Goal: Transaction & Acquisition: Obtain resource

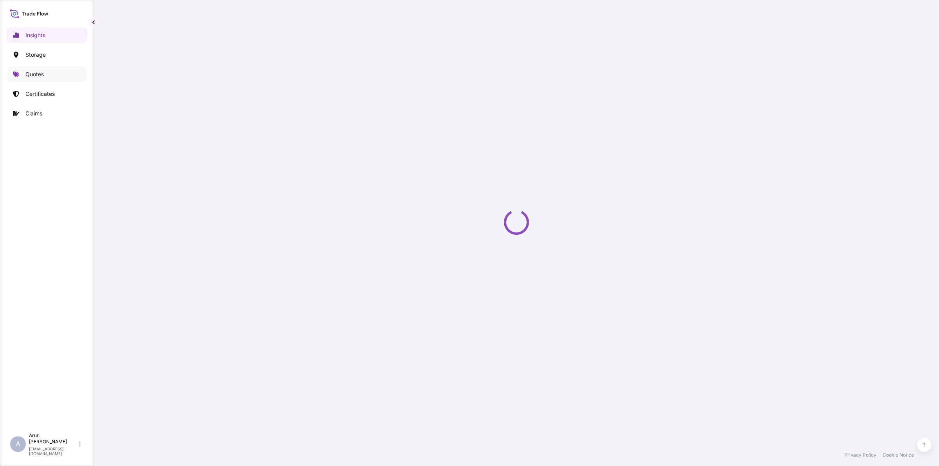
select select "2025"
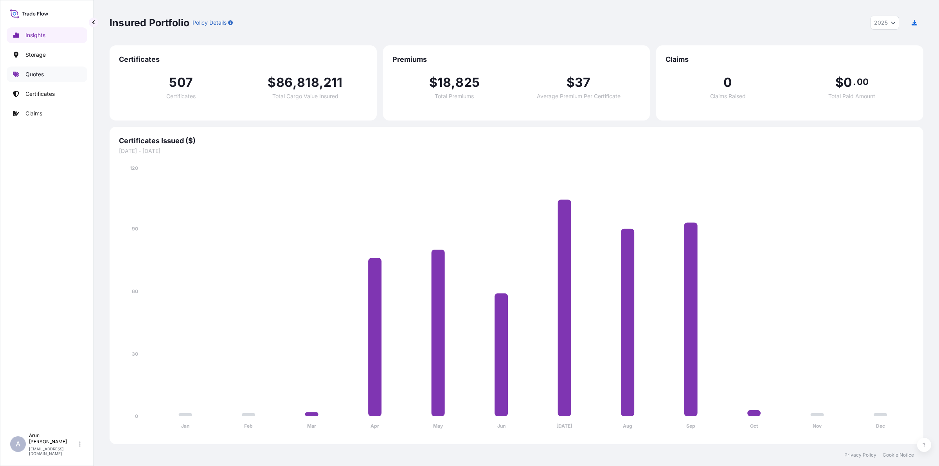
click at [44, 79] on link "Quotes" at bounding box center [47, 74] width 81 height 16
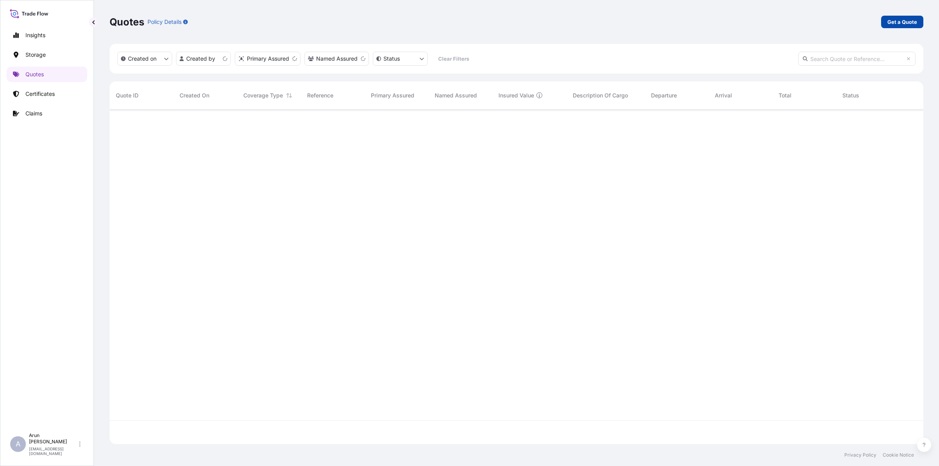
scroll to position [331, 806]
click at [891, 18] on p "Get a Quote" at bounding box center [902, 22] width 30 height 8
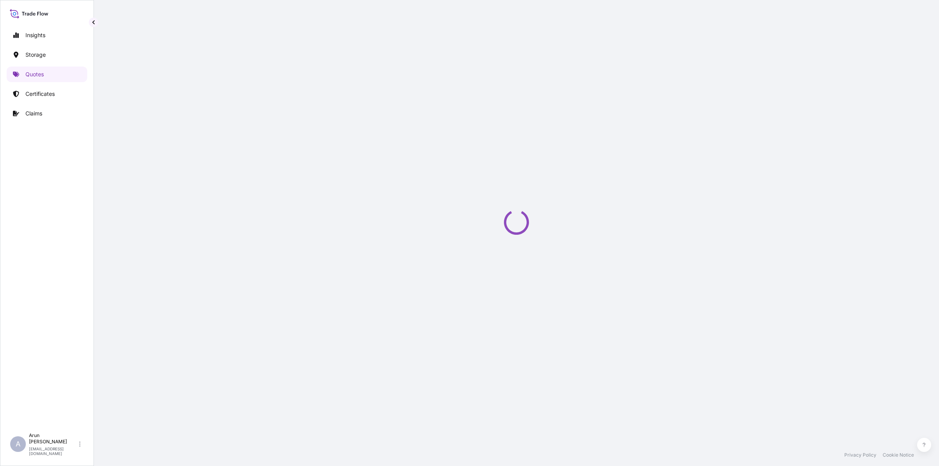
select select "Road / [GEOGRAPHIC_DATA]"
select select "Water"
select select "Road / [GEOGRAPHIC_DATA]"
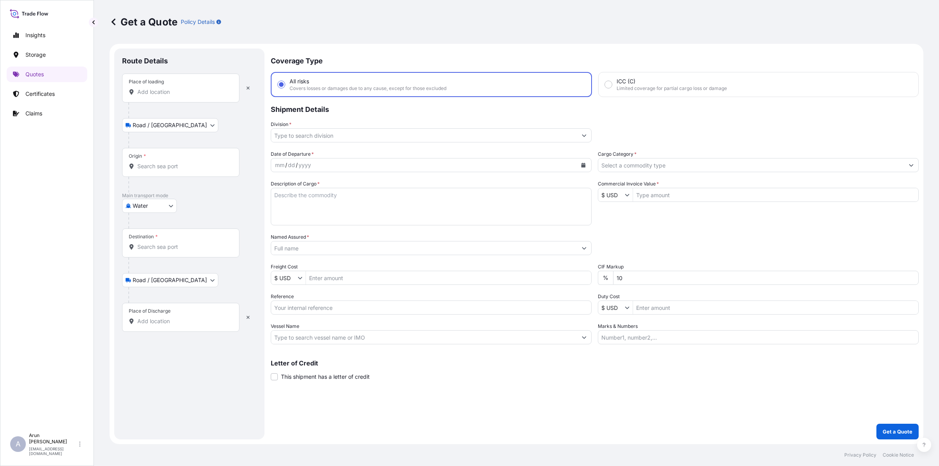
click at [202, 96] on div "Place of loading" at bounding box center [180, 88] width 117 height 29
click at [202, 96] on input "Place of loading" at bounding box center [183, 92] width 92 height 8
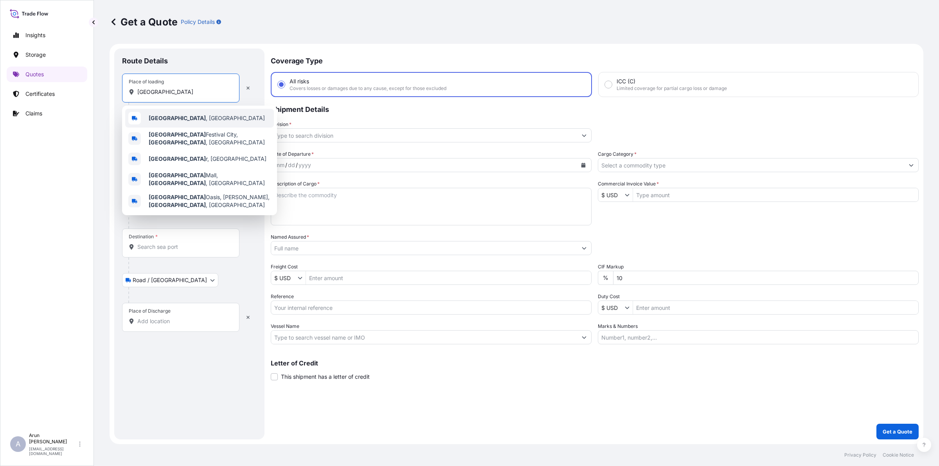
click at [154, 126] on div "[GEOGRAPHIC_DATA] , [GEOGRAPHIC_DATA]" at bounding box center [199, 118] width 149 height 19
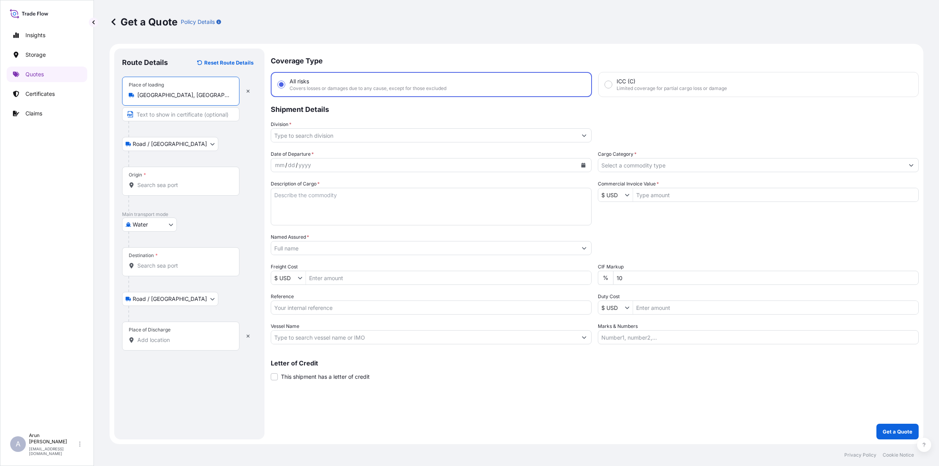
type input "[GEOGRAPHIC_DATA], [GEOGRAPHIC_DATA]"
click at [163, 108] on input "Text to appear on certificate" at bounding box center [180, 114] width 117 height 14
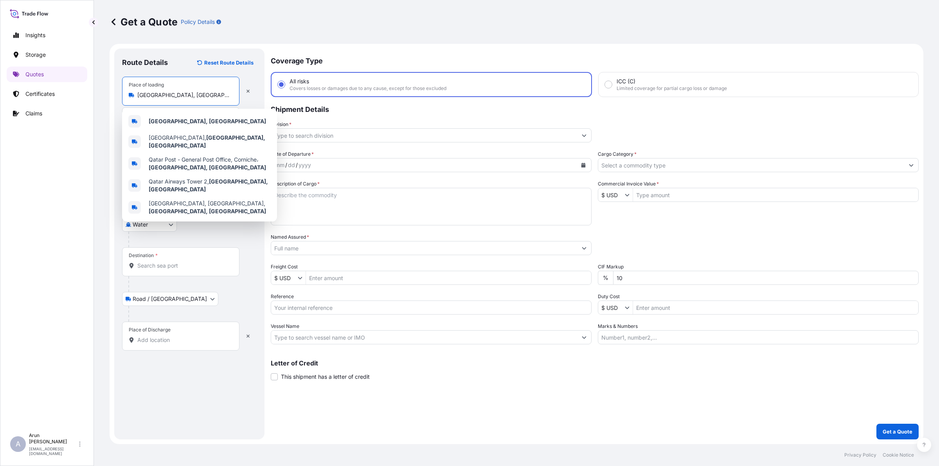
drag, startPoint x: 170, startPoint y: 91, endPoint x: 137, endPoint y: 90, distance: 32.9
click at [137, 90] on div "Place of loading [GEOGRAPHIC_DATA], [GEOGRAPHIC_DATA]" at bounding box center [180, 91] width 117 height 29
click at [178, 118] on b "[GEOGRAPHIC_DATA], [GEOGRAPHIC_DATA]" at bounding box center [207, 121] width 117 height 7
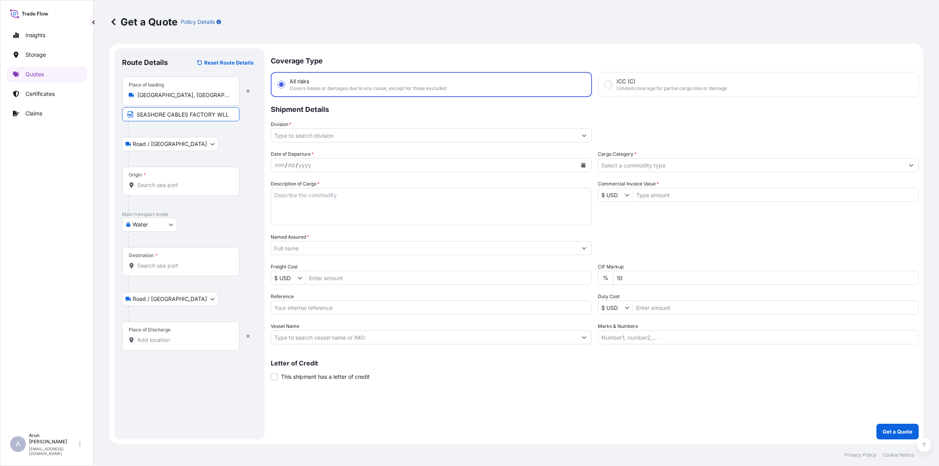
click at [227, 115] on input "SEASHORE CABLES FACTORY WLL" at bounding box center [180, 114] width 117 height 14
paste input "[GEOGRAPHIC_DATA], [GEOGRAPHIC_DATA]"
type input "SEASHORE CABLES FACTORY [GEOGRAPHIC_DATA], [GEOGRAPHIC_DATA], [GEOGRAPHIC_DATA]"
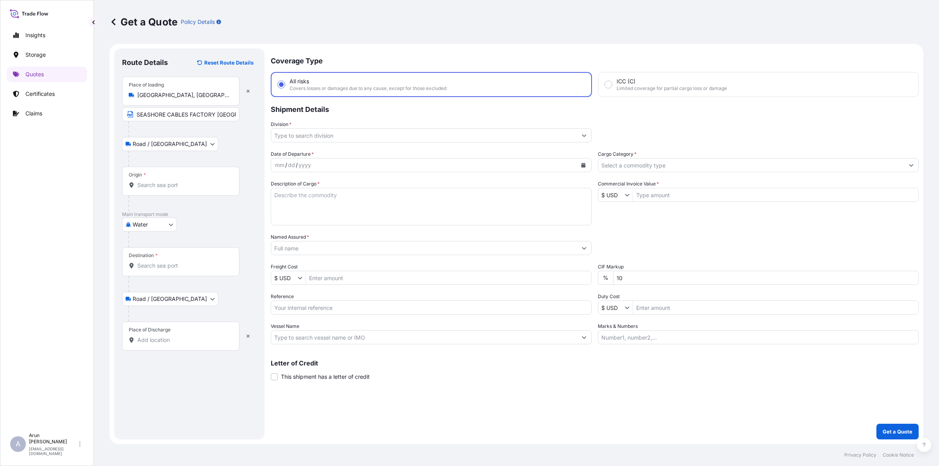
click at [167, 179] on div "Origin *" at bounding box center [180, 181] width 117 height 29
click at [167, 181] on input "Origin *" at bounding box center [183, 185] width 92 height 8
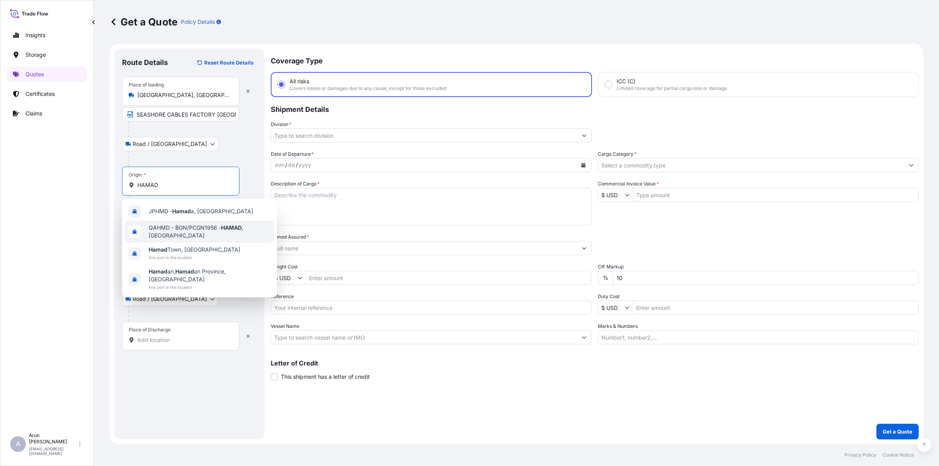
click at [174, 227] on span "QAHMD - BGN/PCGN1956 - HAMAD , [GEOGRAPHIC_DATA]" at bounding box center [210, 232] width 122 height 16
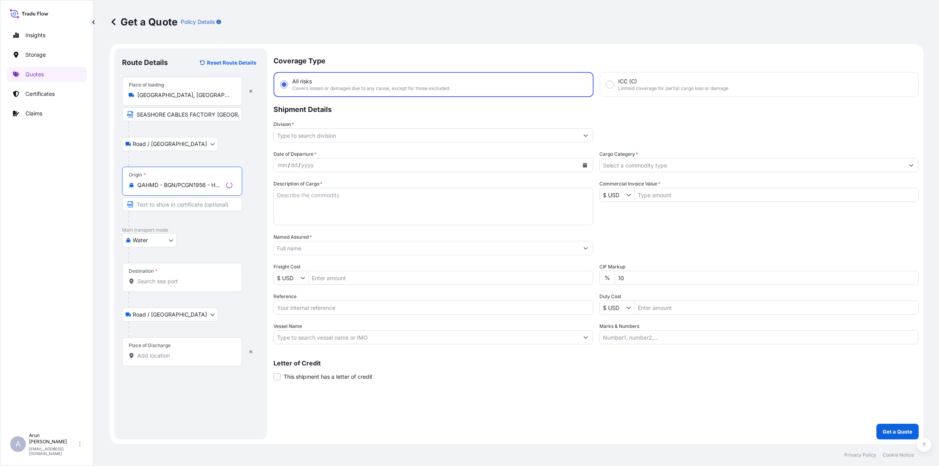
type input "QAHMD - BGN/PCGN1956 - HAMAD, [GEOGRAPHIC_DATA]"
click at [165, 281] on input "Destination *" at bounding box center [184, 281] width 95 height 8
type input "JPNGO - [GEOGRAPHIC_DATA], [GEOGRAPHIC_DATA], [GEOGRAPHIC_DATA]"
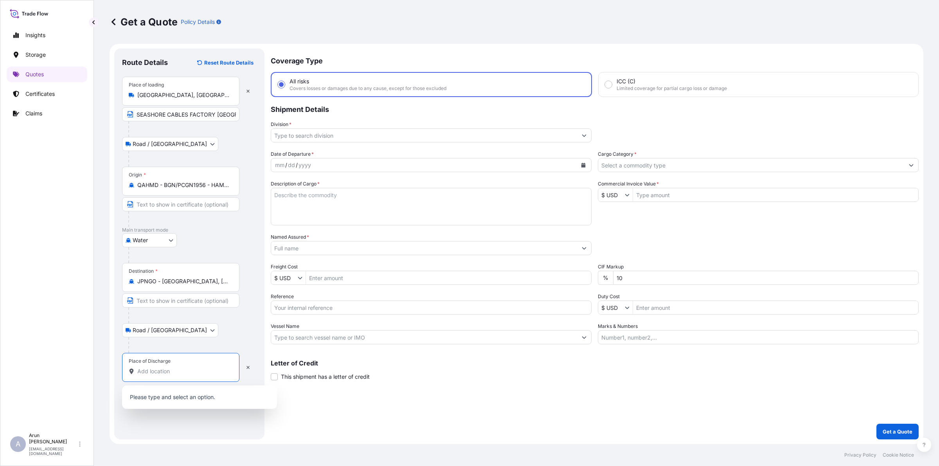
click at [184, 372] on input "Place of Discharge" at bounding box center [183, 371] width 92 height 8
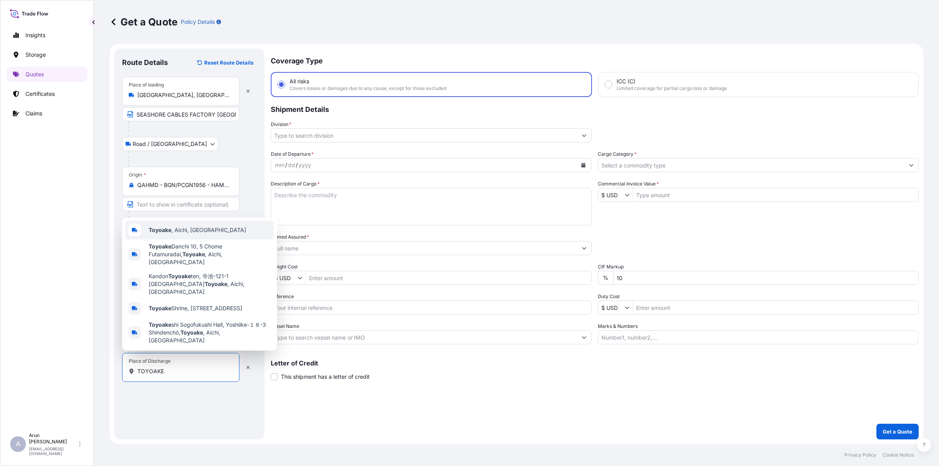
click at [201, 239] on div "Toyoake , Aichi, [GEOGRAPHIC_DATA]" at bounding box center [199, 230] width 149 height 19
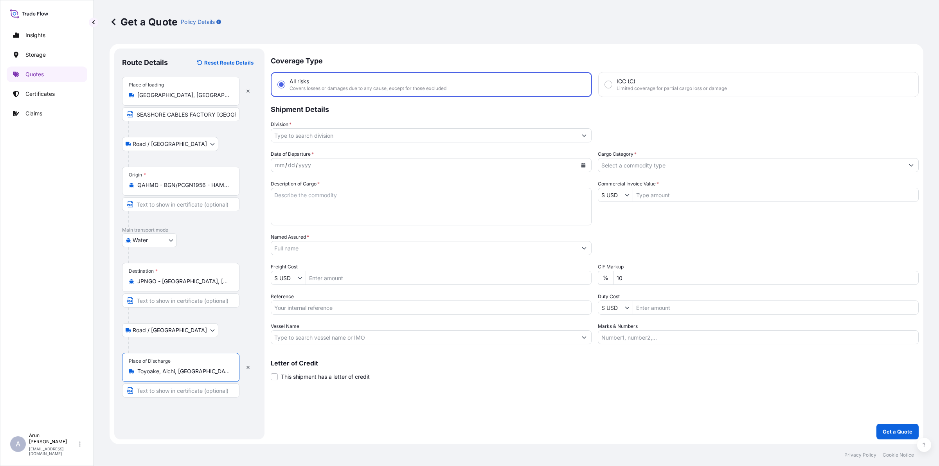
type input "Toyoake, Aichi, [GEOGRAPHIC_DATA]"
click at [185, 390] on input "Text to appear on certificate" at bounding box center [180, 390] width 117 height 14
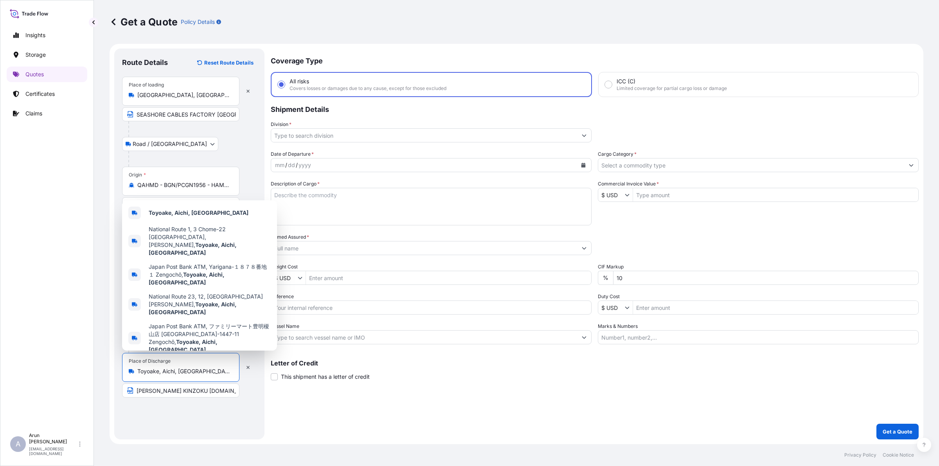
drag, startPoint x: 194, startPoint y: 368, endPoint x: 134, endPoint y: 366, distance: 60.3
click at [134, 366] on div "Place of Discharge Toyoake, Aichi, [GEOGRAPHIC_DATA]" at bounding box center [180, 367] width 117 height 29
click at [208, 391] on input "[PERSON_NAME] KINZOKU [DOMAIN_NAME]" at bounding box center [180, 390] width 117 height 14
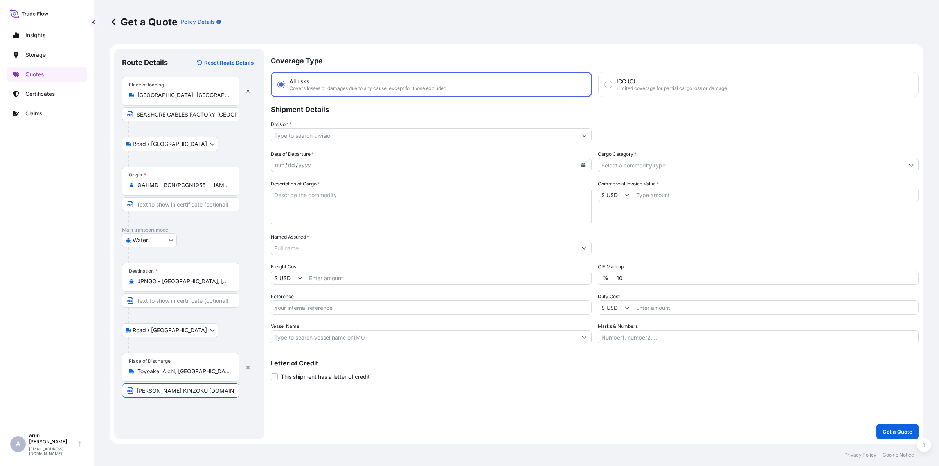
paste input "Toyoake, Aichi, [GEOGRAPHIC_DATA]"
click at [179, 391] on input "[PERSON_NAME] KINZOKU [DOMAIN_NAME],[GEOGRAPHIC_DATA], [GEOGRAPHIC_DATA], [GEOG…" at bounding box center [180, 390] width 117 height 14
type input "[PERSON_NAME] KINZOKU [DOMAIN_NAME], [GEOGRAPHIC_DATA], [GEOGRAPHIC_DATA], [GEO…"
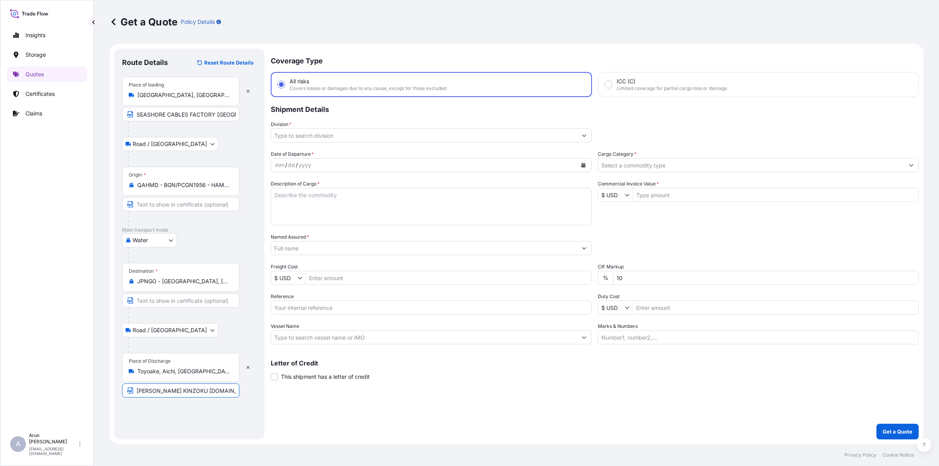
click at [193, 405] on div "Route Details Reset Route Details Place of loading [GEOGRAPHIC_DATA], [GEOGRAPH…" at bounding box center [189, 243] width 135 height 375
click at [330, 135] on input "Division *" at bounding box center [424, 135] width 306 height 14
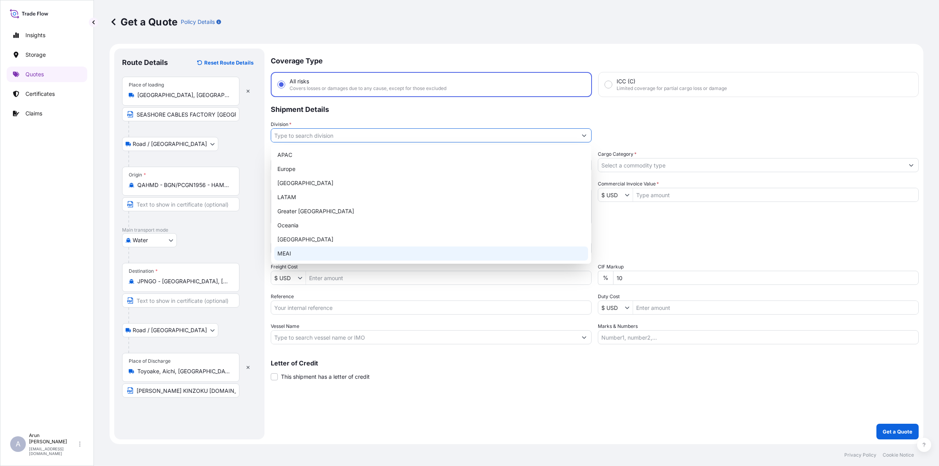
click at [478, 249] on div "MEAI" at bounding box center [431, 253] width 314 height 14
type input "MEAI"
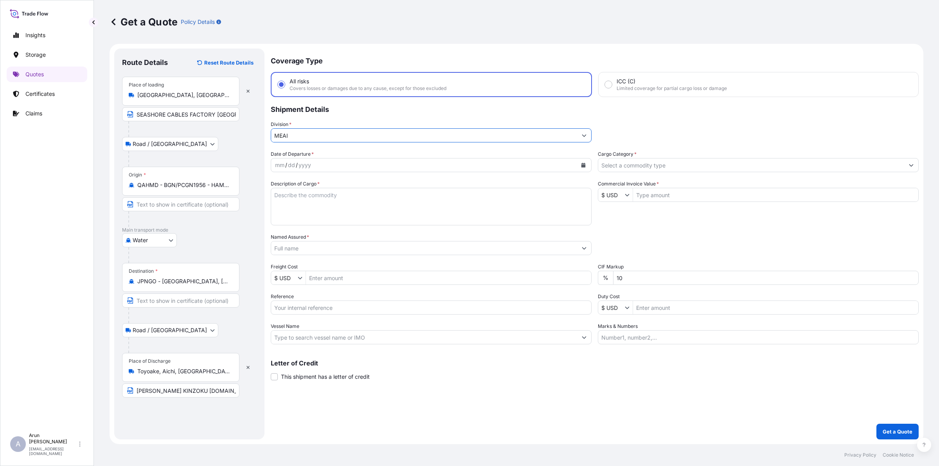
click at [578, 161] on button "Calendar" at bounding box center [583, 165] width 13 height 13
click at [316, 275] on div "30" at bounding box center [314, 275] width 14 height 14
click at [327, 205] on textarea "Description of Cargo *" at bounding box center [431, 207] width 321 height 38
type textarea "COPPER WIRE MILLBERRY"
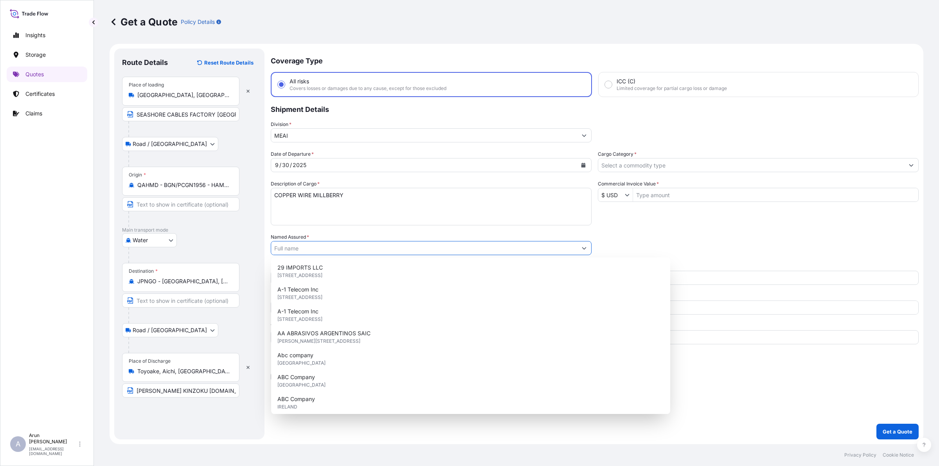
click at [352, 251] on input "Named Assured *" at bounding box center [424, 248] width 306 height 14
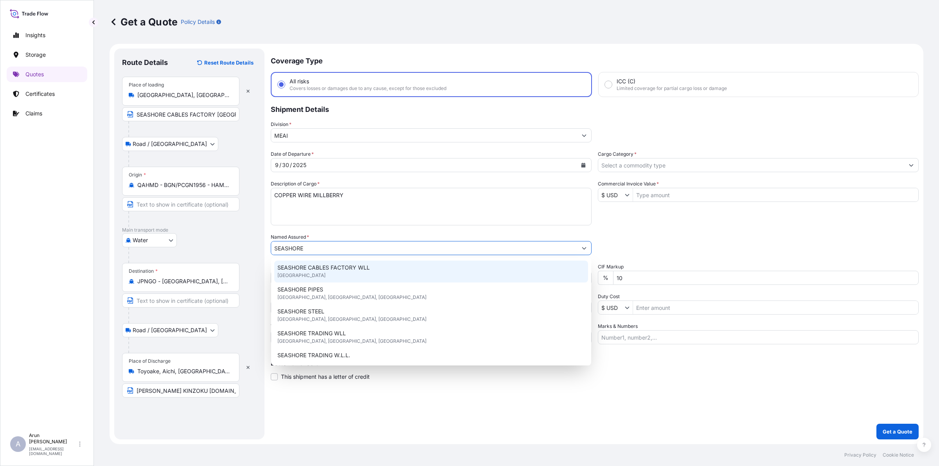
click at [348, 260] on div "SEASHORE CABLES FACTORY [GEOGRAPHIC_DATA], [GEOGRAPHIC_DATA]" at bounding box center [431, 271] width 314 height 22
click at [325, 272] on span "[GEOGRAPHIC_DATA]" at bounding box center [301, 275] width 48 height 8
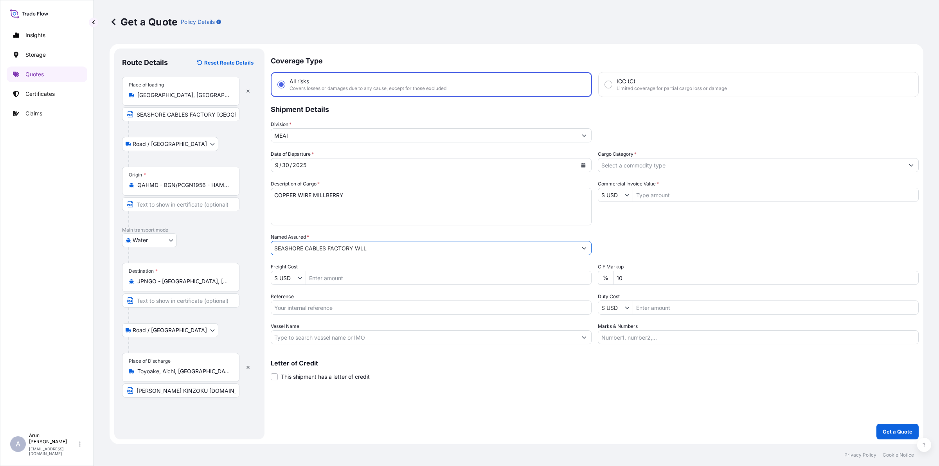
type input "SEASHORE CABLES FACTORY WLL"
click at [350, 277] on input "Freight Cost" at bounding box center [448, 278] width 285 height 14
type input "1,300"
click at [361, 303] on input "Reference" at bounding box center [431, 307] width 321 height 14
type input "QA1001045844"
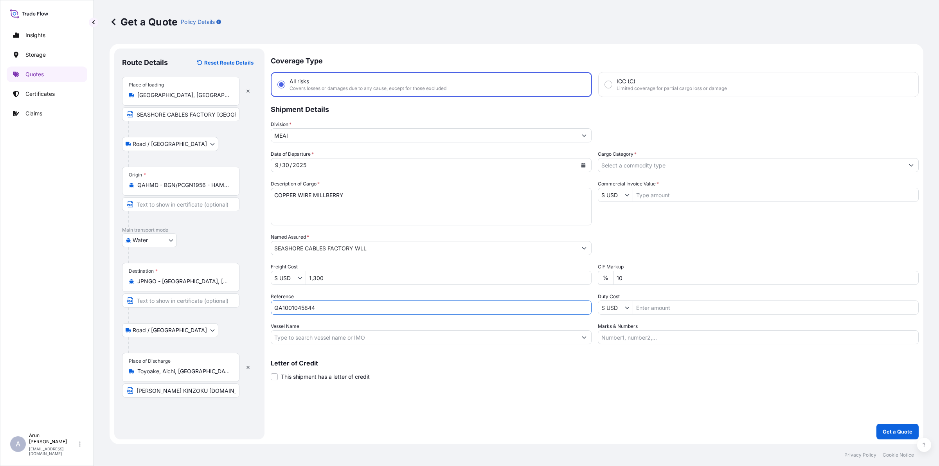
click at [346, 339] on input "Vessel Name" at bounding box center [424, 337] width 306 height 14
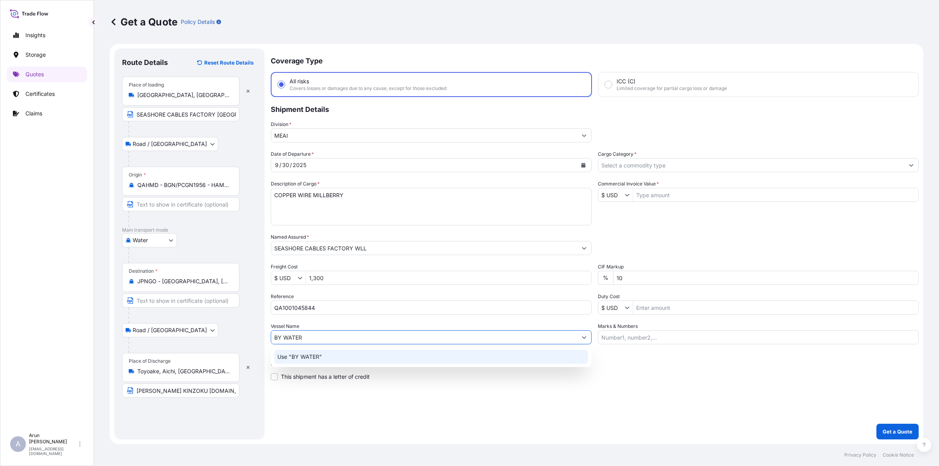
click at [343, 353] on div "Use "BY WATER"" at bounding box center [431, 357] width 314 height 14
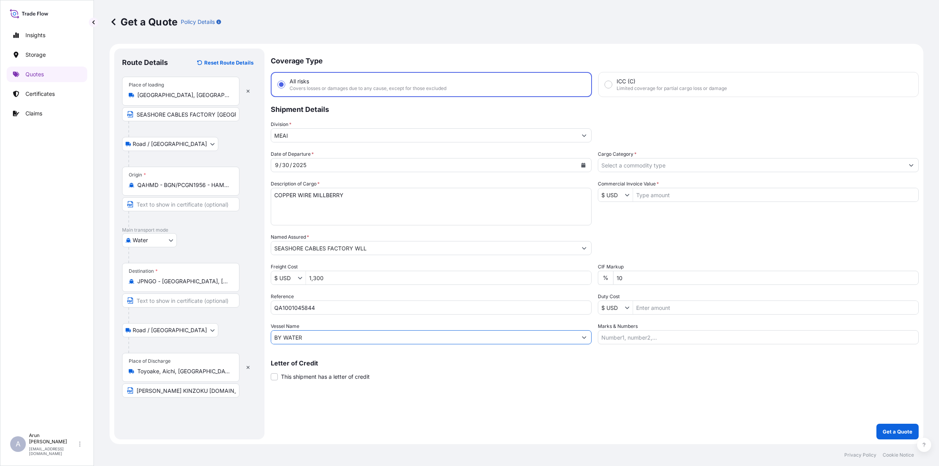
type input "BY WATER"
click at [640, 167] on input "Cargo Category *" at bounding box center [751, 165] width 306 height 14
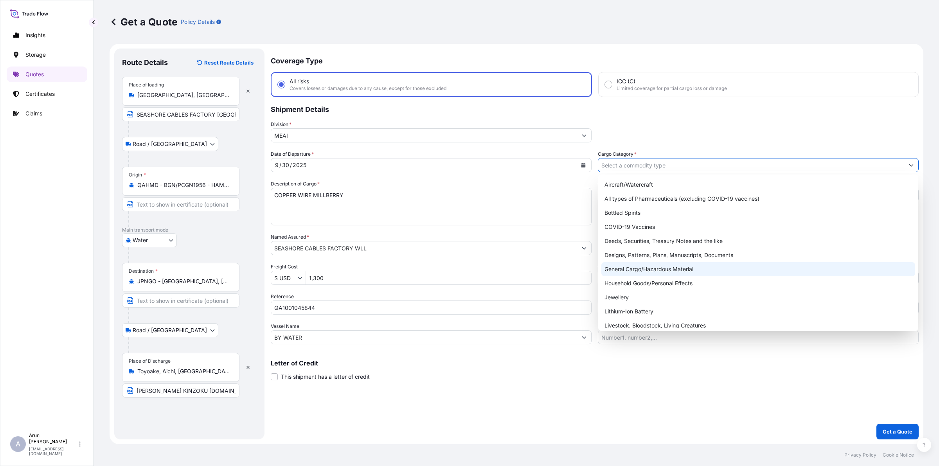
click at [623, 264] on div "General Cargo/Hazardous Material" at bounding box center [758, 269] width 314 height 14
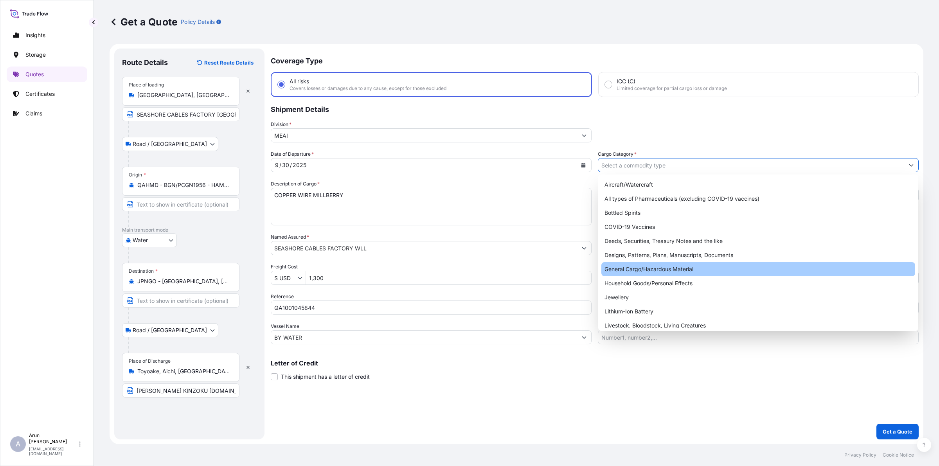
type input "General Cargo/Hazardous Material"
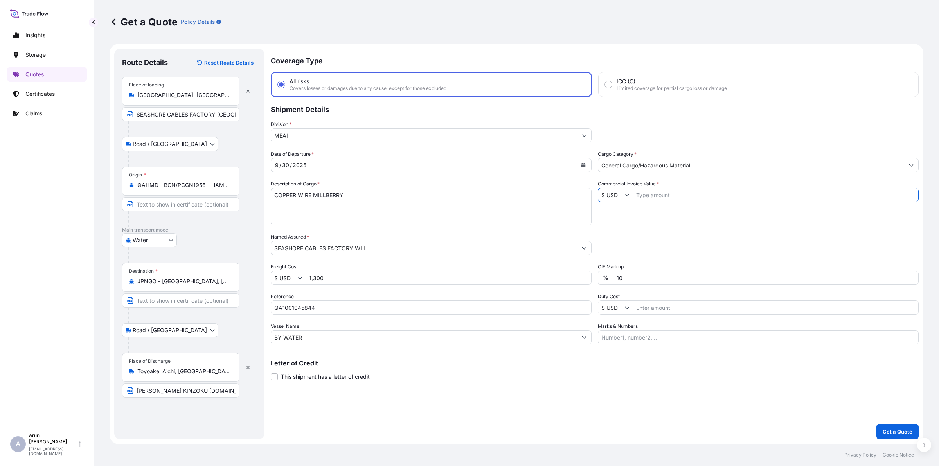
click at [658, 198] on input "Commercial Invoice Value *" at bounding box center [775, 195] width 285 height 14
type input "384,400"
click at [634, 274] on input "10" at bounding box center [765, 278] width 305 height 14
type input "1"
type input "0"
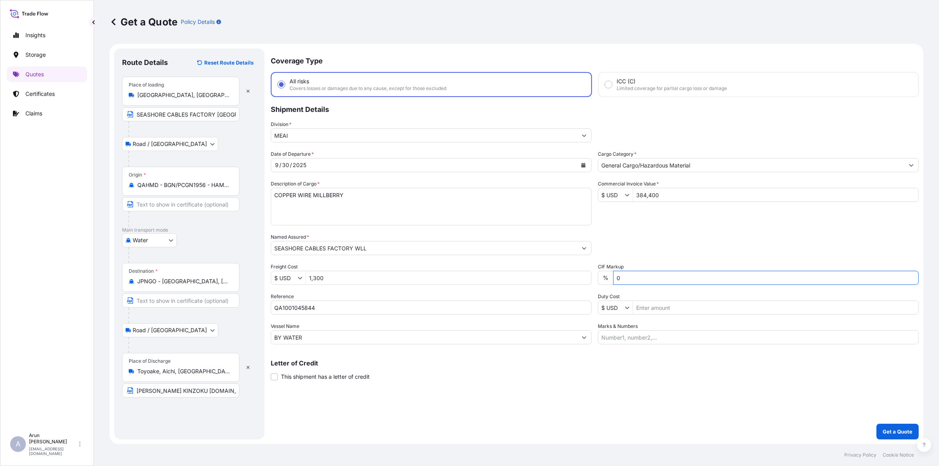
click at [625, 339] on input "Marks & Numbers" at bounding box center [758, 337] width 321 height 14
drag, startPoint x: 636, startPoint y: 339, endPoint x: 668, endPoint y: 345, distance: 32.1
click at [668, 345] on div "Coverage Type All risks Covers losses or damages due to any cause, except for t…" at bounding box center [595, 243] width 648 height 391
click at [676, 339] on input "INVOICE NO: 10554 DATE: [DATE]" at bounding box center [758, 337] width 321 height 14
click at [715, 341] on input "INVOICE NO: 10554 DATE: [DATE]" at bounding box center [758, 337] width 321 height 14
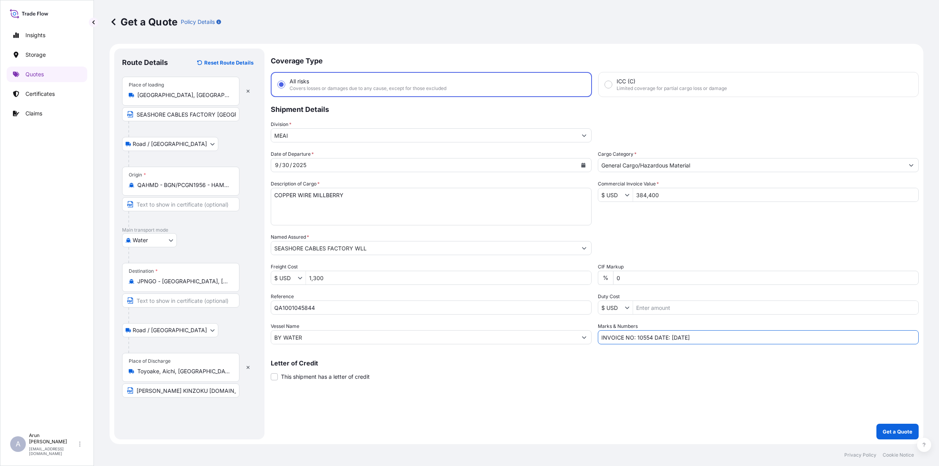
click at [746, 339] on input "INVOICE NO: 10554 DATE: [DATE]" at bounding box center [758, 337] width 321 height 14
type input "INVOICE NO: 10554 DATE: [DATE]"
click at [918, 429] on button "Get a Quote" at bounding box center [897, 432] width 42 height 16
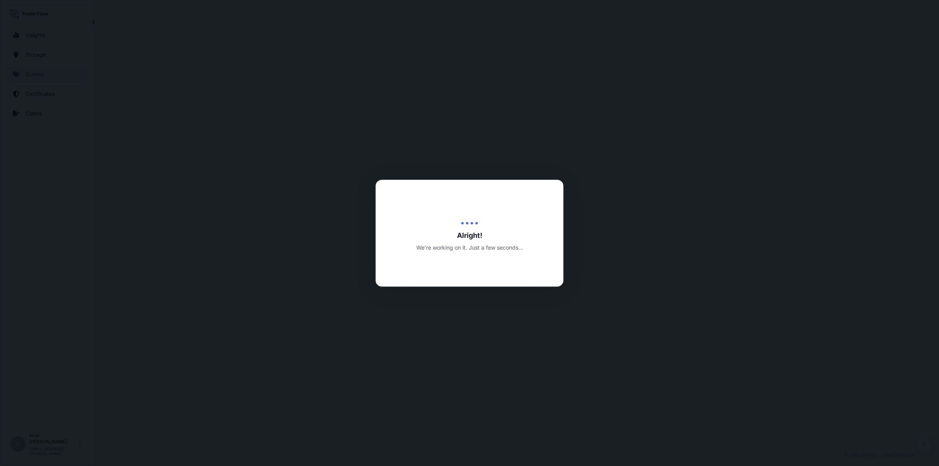
select select "Road / [GEOGRAPHIC_DATA]"
select select "Water"
select select "Road / [GEOGRAPHIC_DATA]"
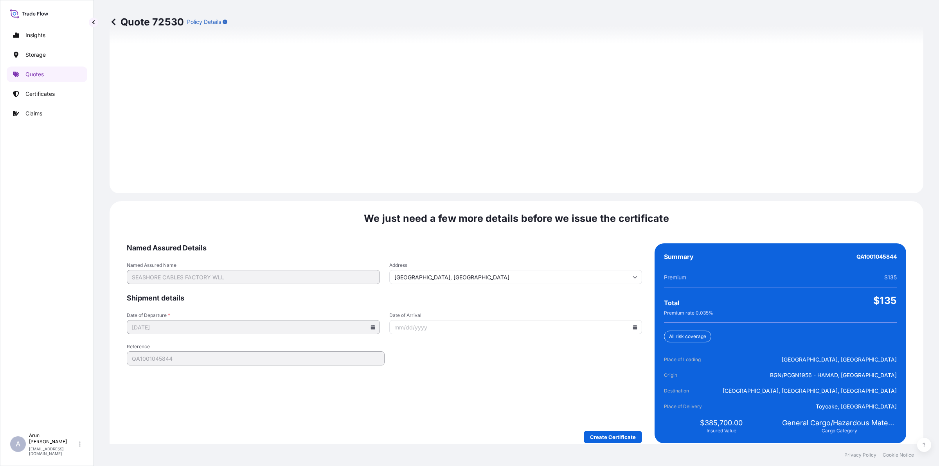
scroll to position [1081, 0]
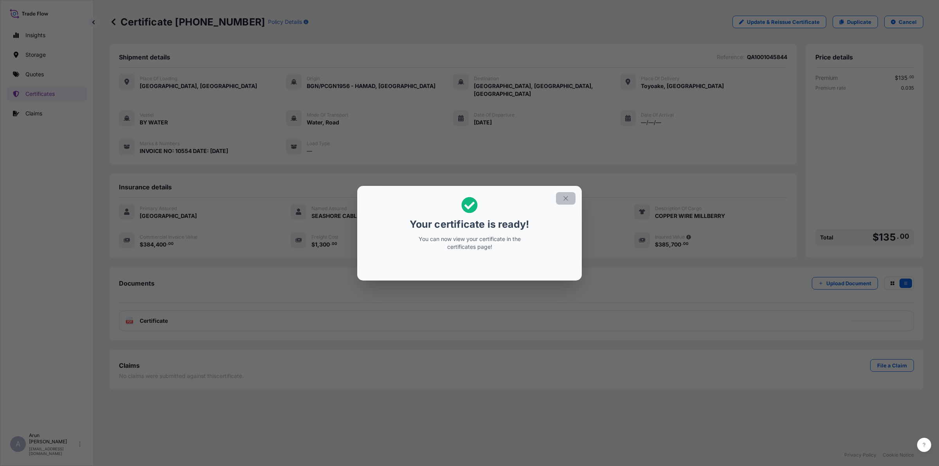
click at [567, 198] on icon "button" at bounding box center [565, 198] width 7 height 7
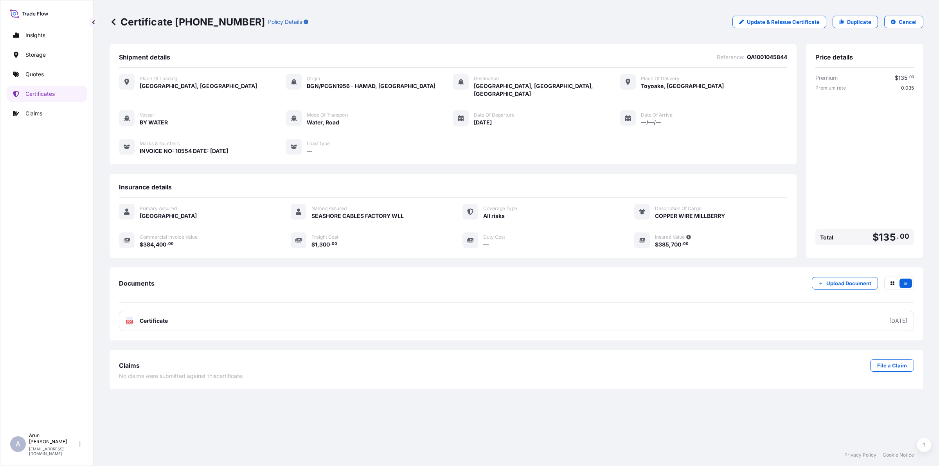
click at [237, 314] on link "PDF Certificate [DATE]" at bounding box center [516, 321] width 795 height 20
